Goal: Information Seeking & Learning: Understand process/instructions

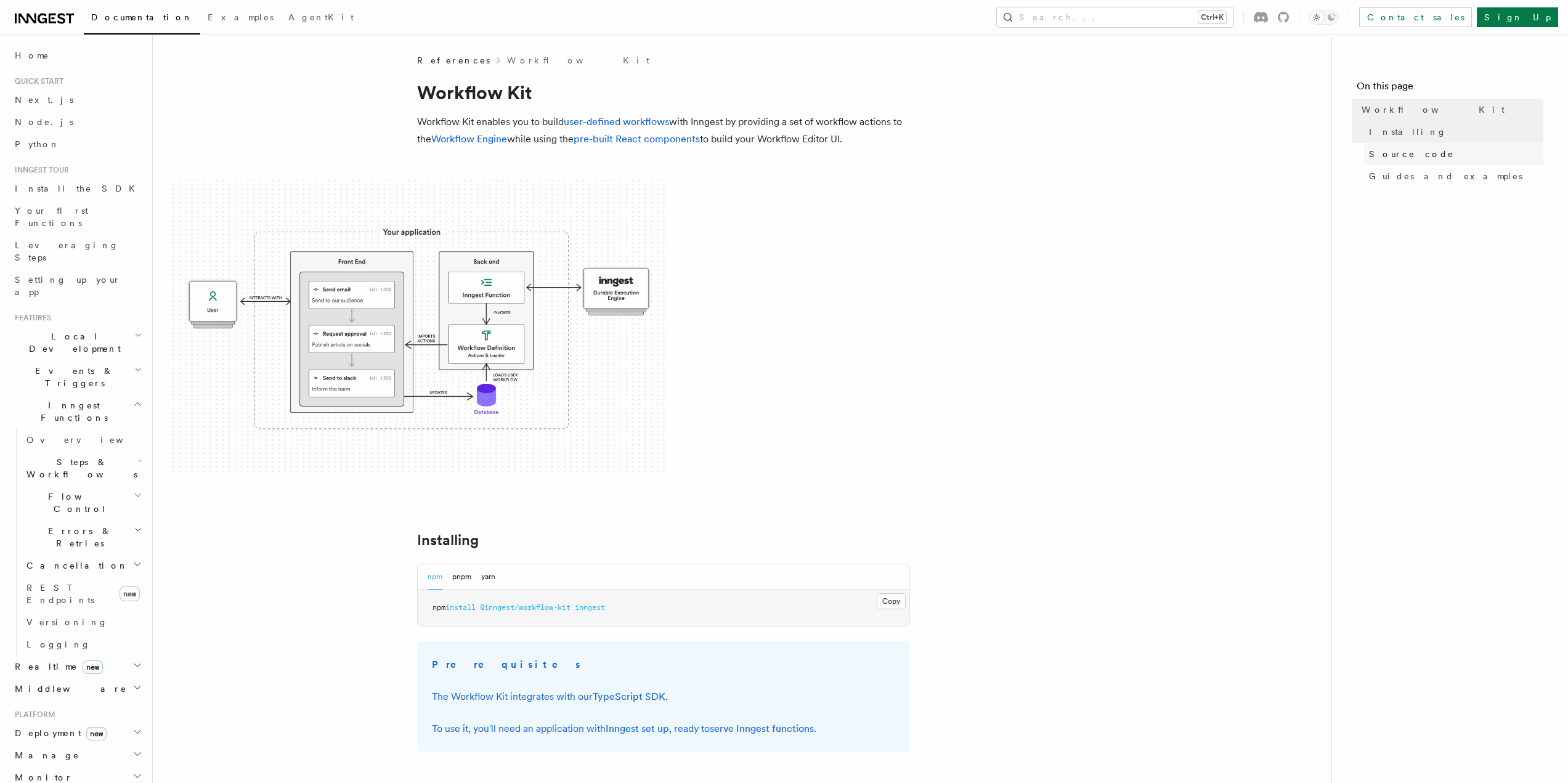
click at [1405, 150] on span "Source code" at bounding box center [1412, 154] width 85 height 13
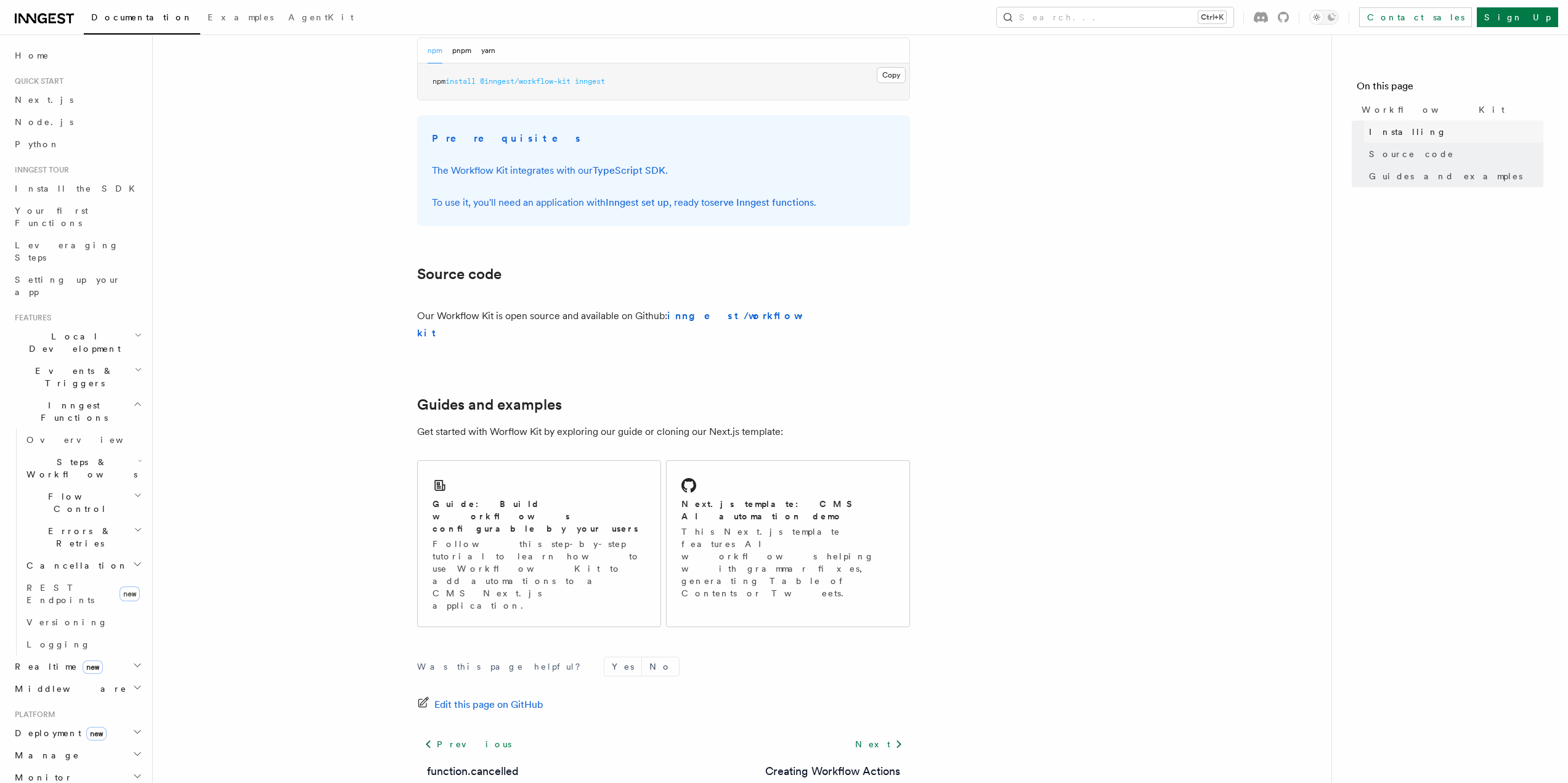
click at [1392, 130] on span "Installing" at bounding box center [1408, 132] width 78 height 13
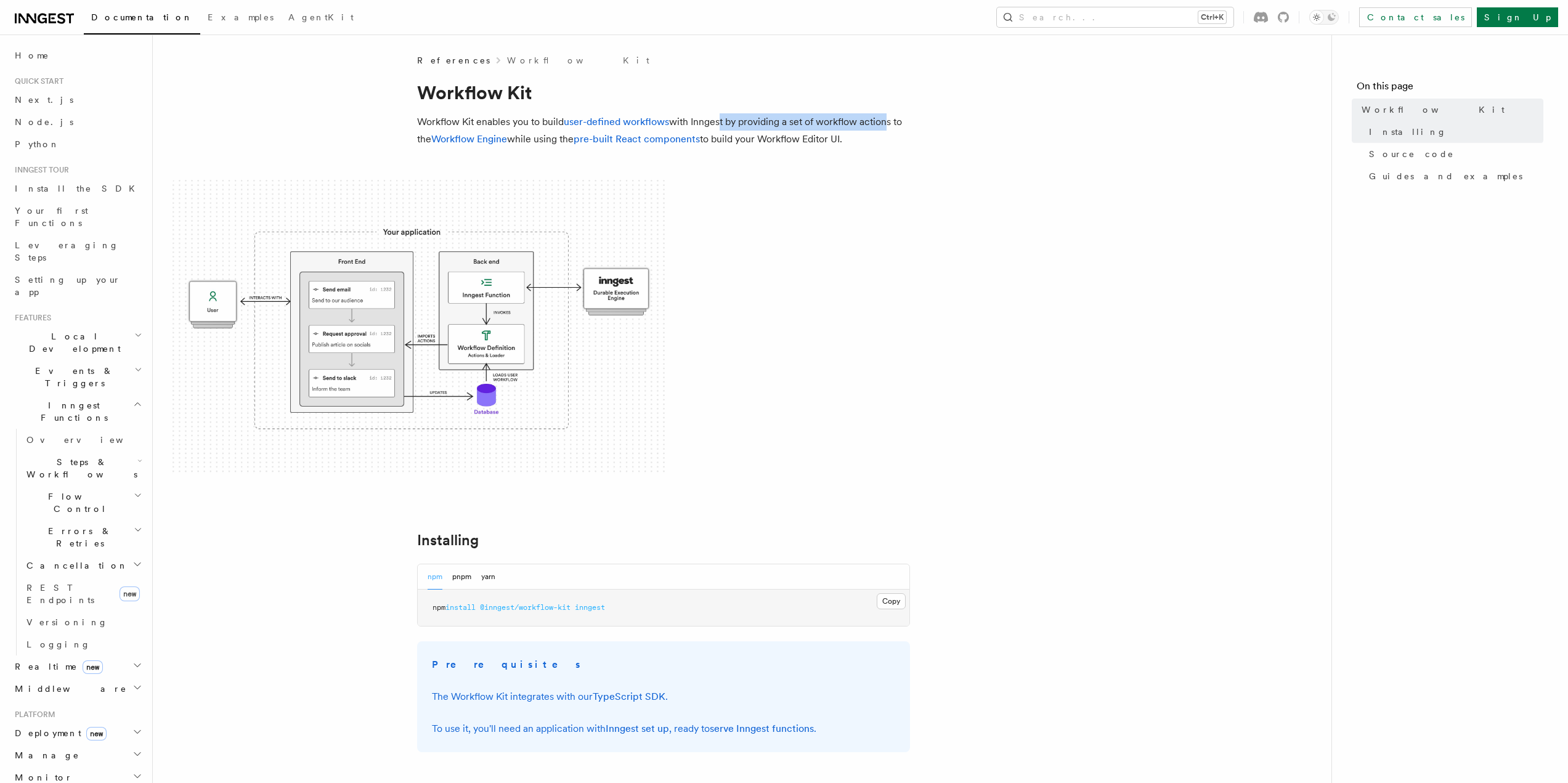
drag, startPoint x: 719, startPoint y: 125, endPoint x: 885, endPoint y: 122, distance: 166.0
click at [885, 122] on p "Workflow Kit enables you to build user-defined workflows with Inngest by provid…" at bounding box center [663, 131] width 493 height 35
drag, startPoint x: 920, startPoint y: 121, endPoint x: 856, endPoint y: 123, distance: 64.0
click at [856, 123] on article "References Workflow Kit Workflow Kit Workflow Kit enables you to build user-def…" at bounding box center [741, 721] width 1139 height 1333
click at [856, 123] on p "Workflow Kit enables you to build user-defined workflows with Inngest by provid…" at bounding box center [663, 131] width 493 height 35
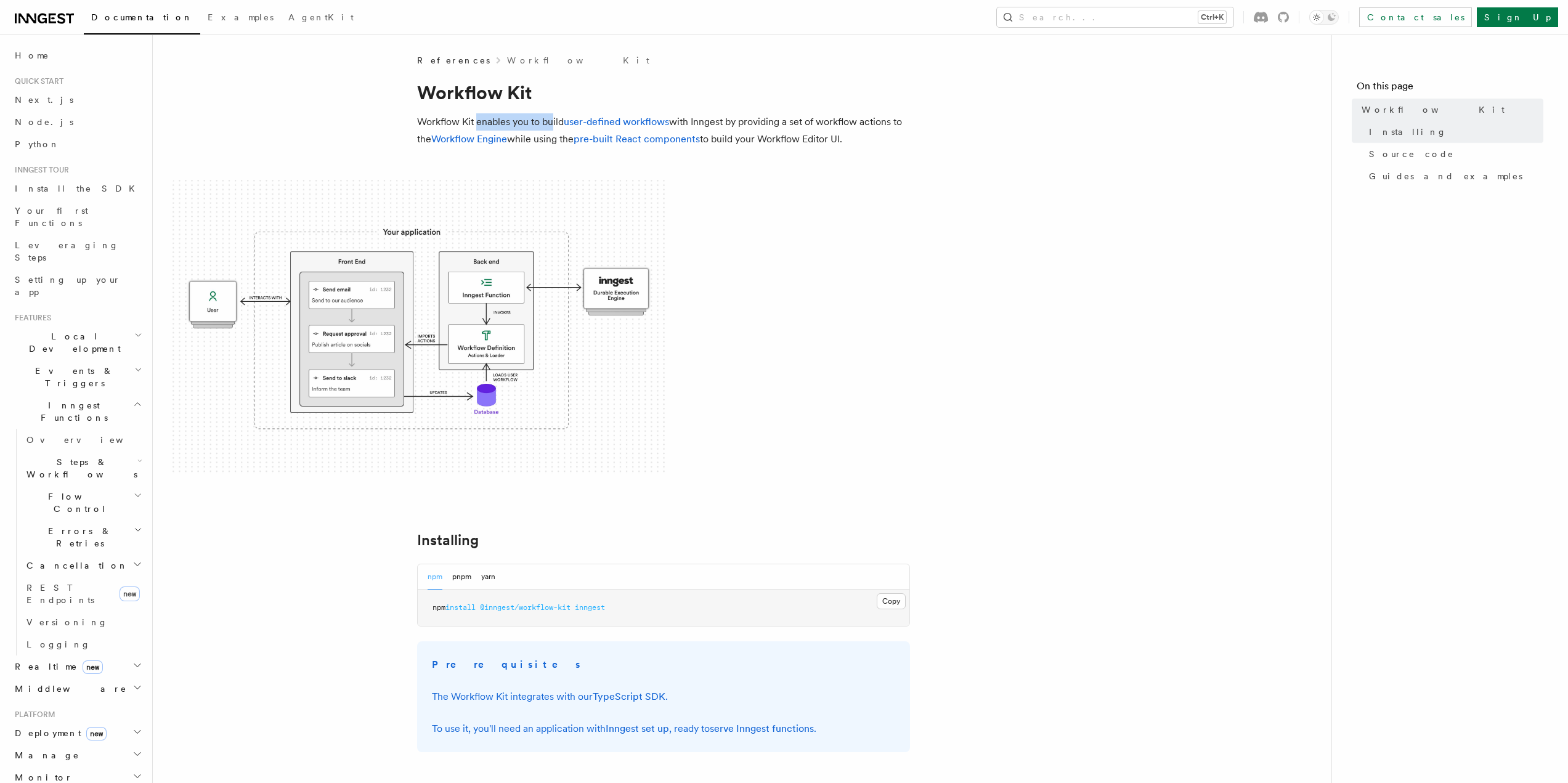
drag, startPoint x: 478, startPoint y: 117, endPoint x: 553, endPoint y: 120, distance: 75.1
click at [553, 120] on p "Workflow Kit enables you to build user-defined workflows with Inngest by provid…" at bounding box center [663, 131] width 493 height 35
click at [629, 124] on link "user-defined workflows" at bounding box center [616, 122] width 105 height 12
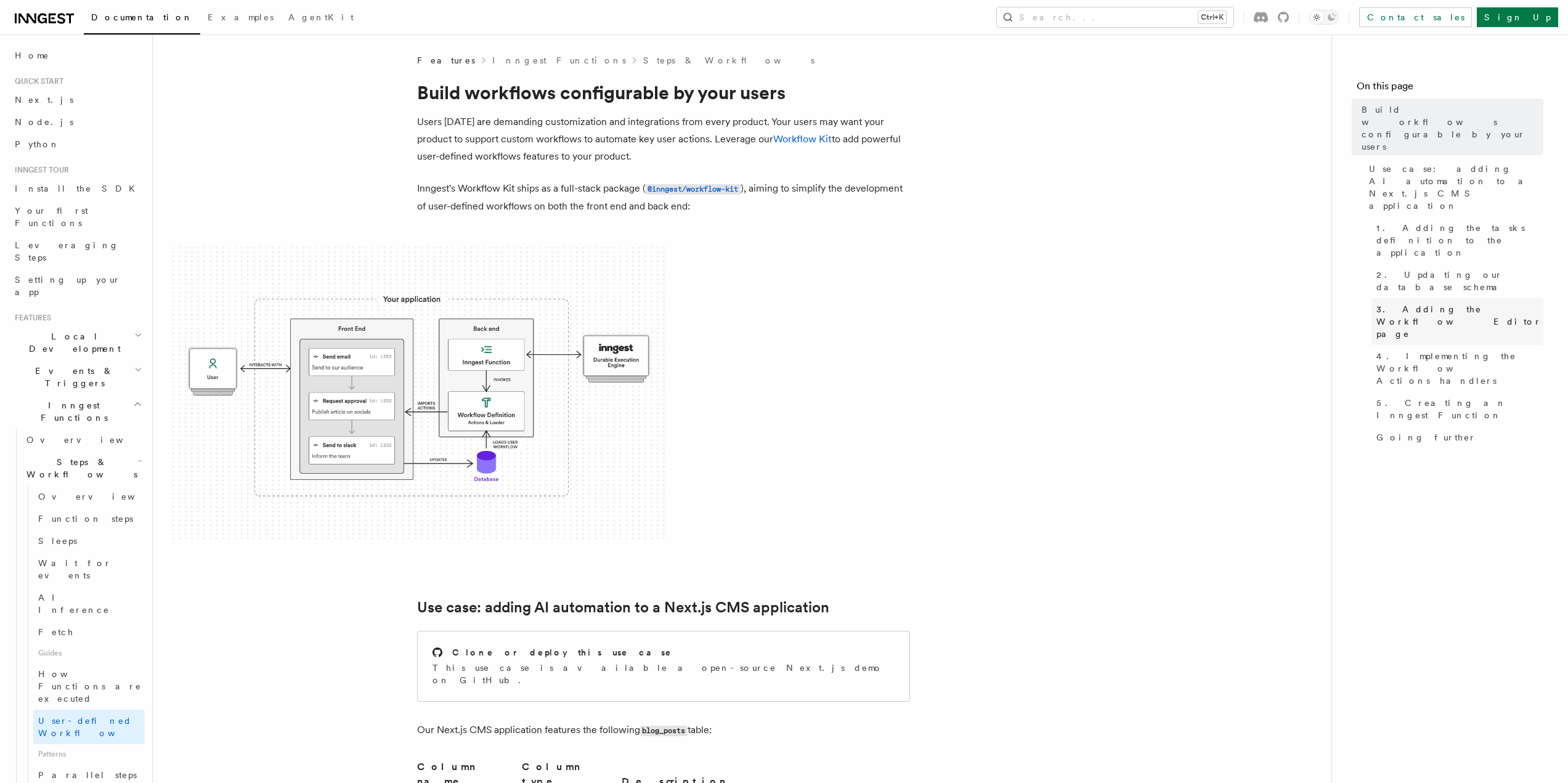
click at [1486, 303] on span "3. Adding the Workflow Editor page" at bounding box center [1460, 322] width 167 height 37
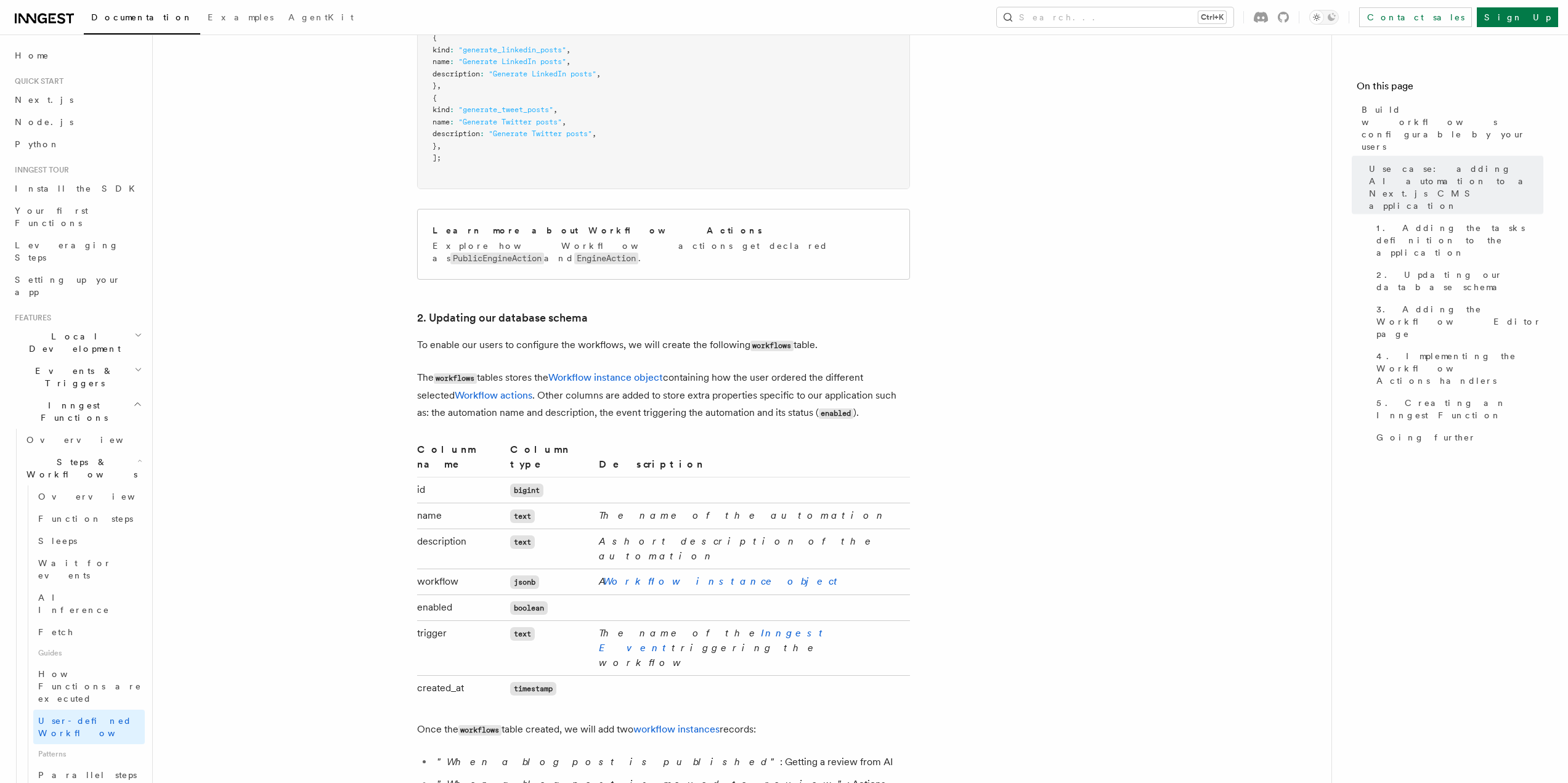
scroll to position [1860, 0]
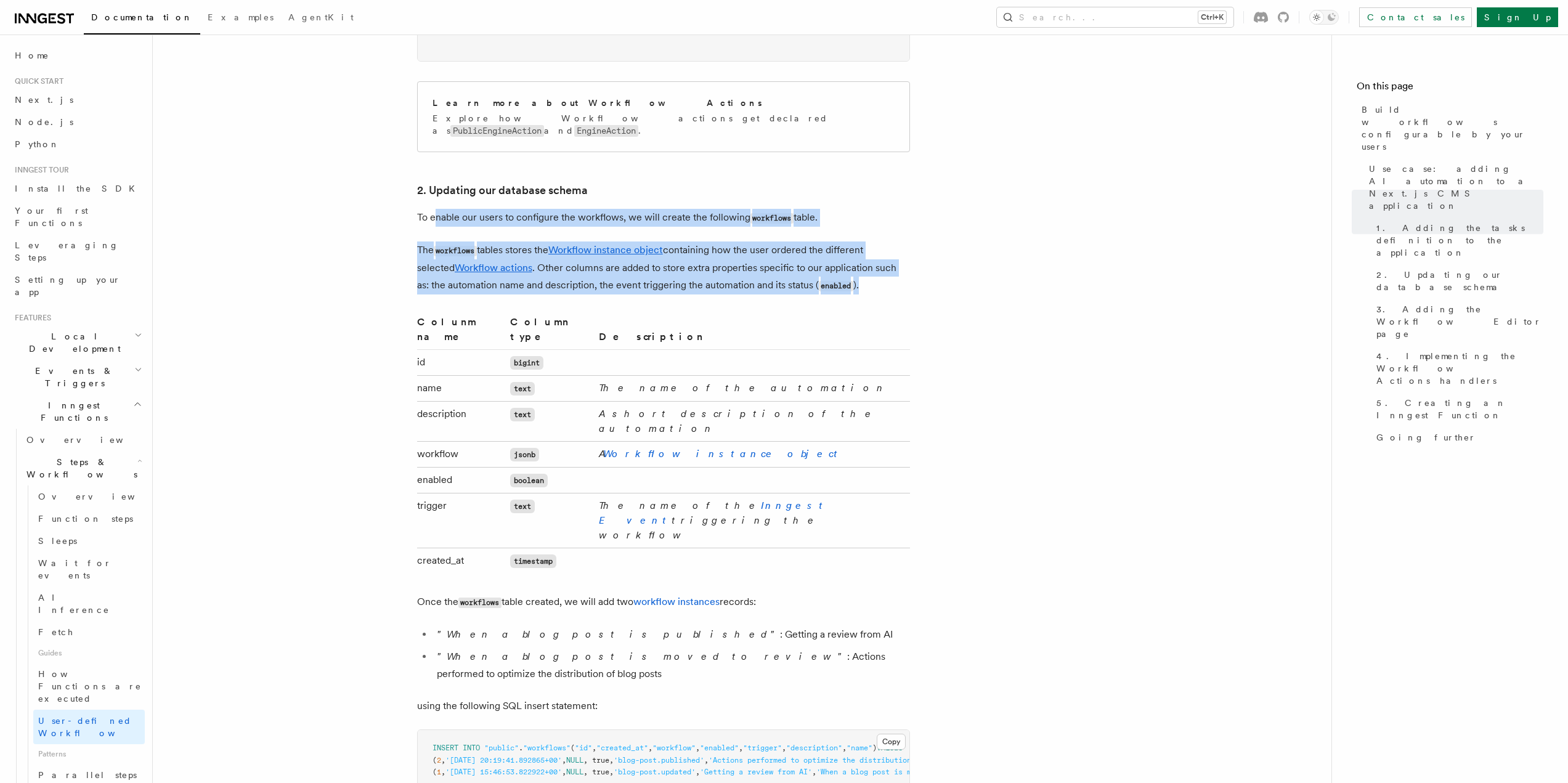
drag, startPoint x: 535, startPoint y: 92, endPoint x: 867, endPoint y: 150, distance: 337.0
click at [887, 241] on p "The workflows tables stores the Workflow instance object containing how the use…" at bounding box center [663, 268] width 493 height 53
drag, startPoint x: 787, startPoint y: 147, endPoint x: 409, endPoint y: 78, distance: 384.2
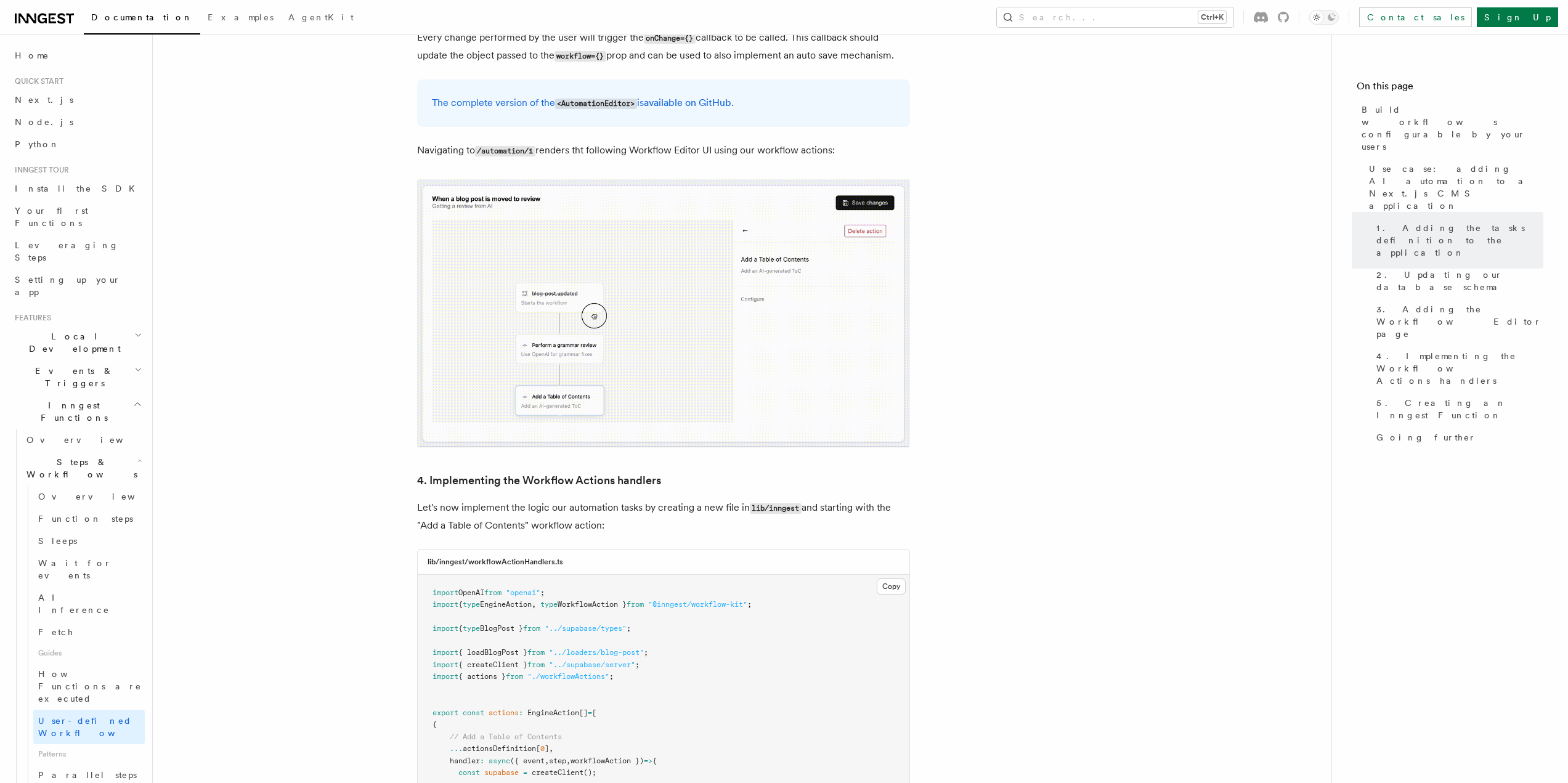
scroll to position [4068, 0]
